Goal: Task Accomplishment & Management: Use online tool/utility

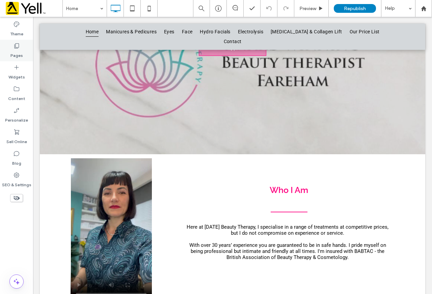
click at [16, 50] on label "Pages" at bounding box center [16, 53] width 12 height 9
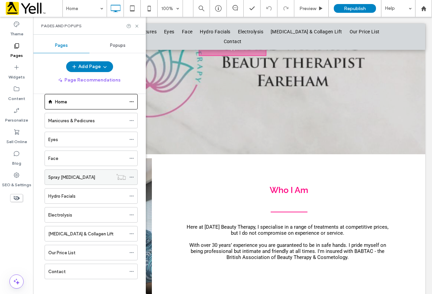
scroll to position [17, 0]
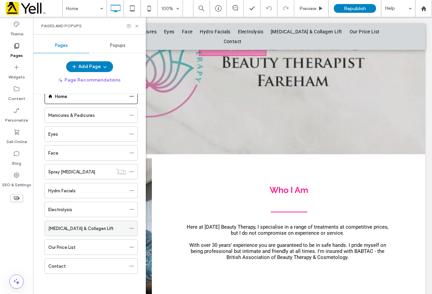
click at [98, 226] on label "[MEDICAL_DATA] & Collagen Lift" at bounding box center [80, 229] width 65 height 12
click at [135, 25] on div at bounding box center [216, 147] width 432 height 294
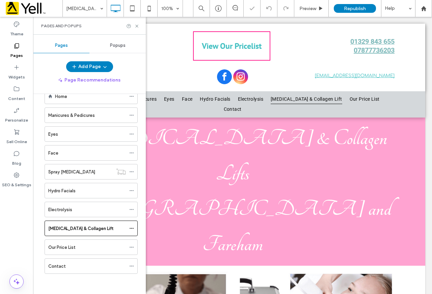
click at [139, 23] on div "Pages and Popups" at bounding box center [89, 26] width 113 height 18
click at [138, 26] on icon at bounding box center [136, 26] width 5 height 5
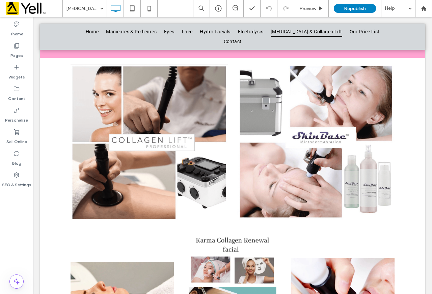
scroll to position [101, 0]
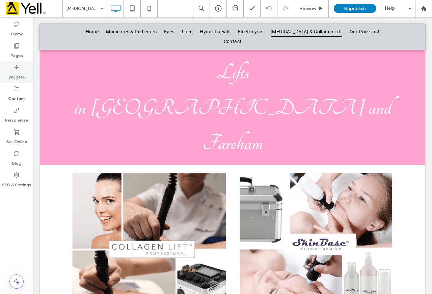
click at [17, 68] on icon at bounding box center [16, 67] width 7 height 7
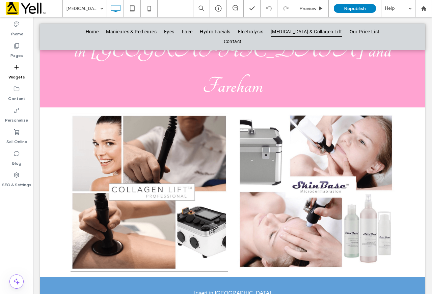
scroll to position [164, 0]
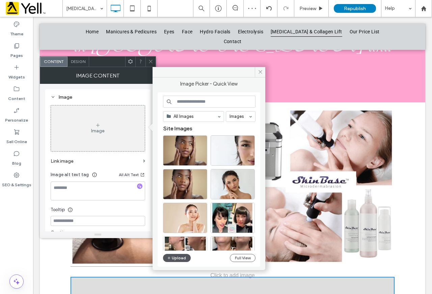
click at [172, 256] on button "Upload" at bounding box center [177, 258] width 28 height 8
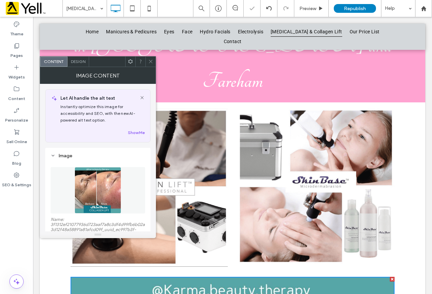
click at [150, 62] on icon at bounding box center [150, 61] width 5 height 5
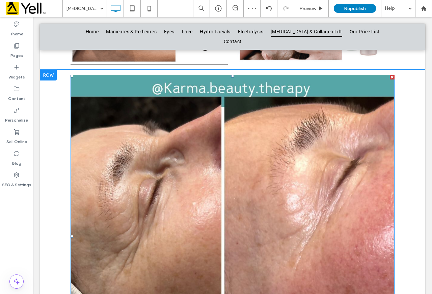
scroll to position [231, 0]
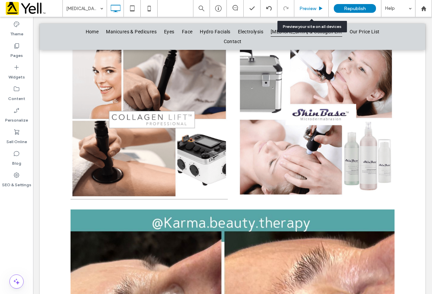
click at [302, 12] on div "Preview" at bounding box center [311, 8] width 34 height 17
click at [316, 9] on div "Preview" at bounding box center [311, 9] width 34 height 6
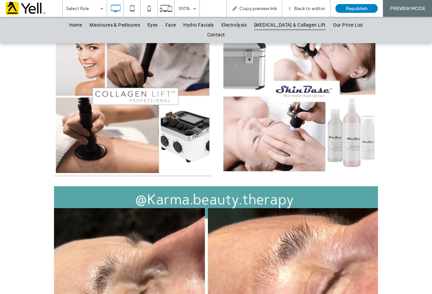
scroll to position [231, 0]
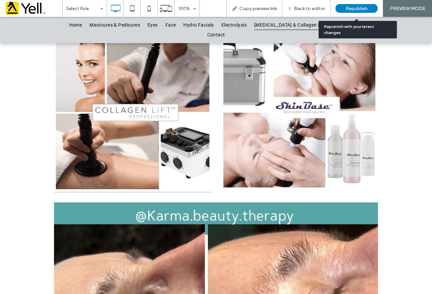
click at [345, 5] on div "Republish" at bounding box center [356, 8] width 42 height 9
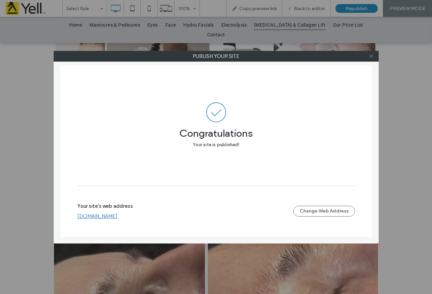
click at [371, 53] on span at bounding box center [371, 56] width 5 height 10
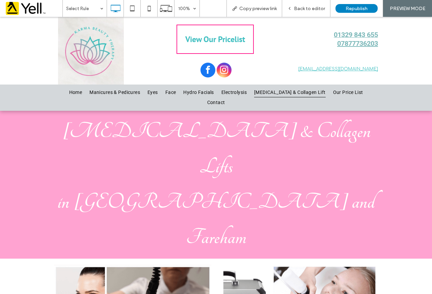
scroll to position [0, 0]
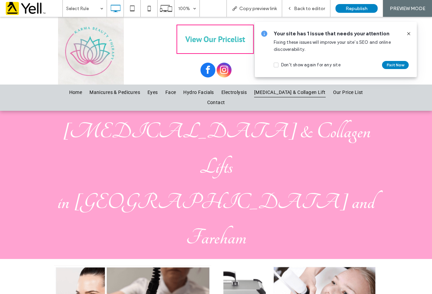
drag, startPoint x: 405, startPoint y: 33, endPoint x: 394, endPoint y: 15, distance: 21.8
click at [405, 33] on div at bounding box center [405, 33] width 11 height 7
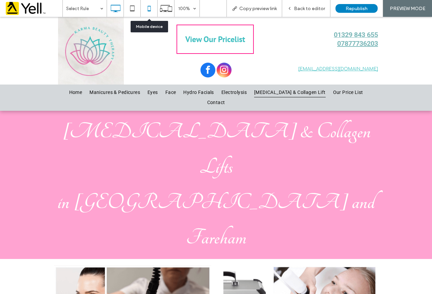
click at [147, 7] on icon at bounding box center [148, 8] width 13 height 13
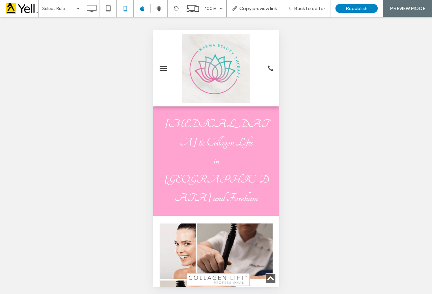
scroll to position [202, 0]
